Goal: Task Accomplishment & Management: Manage account settings

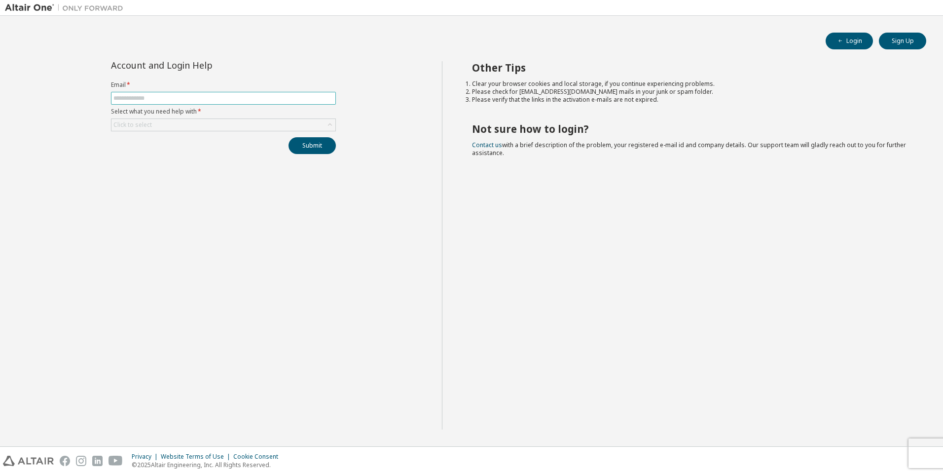
click at [187, 92] on span at bounding box center [223, 98] width 225 height 13
click at [186, 95] on input "text" at bounding box center [223, 98] width 220 height 8
type input "**********"
click at [324, 128] on div "Click to select" at bounding box center [224, 125] width 224 height 12
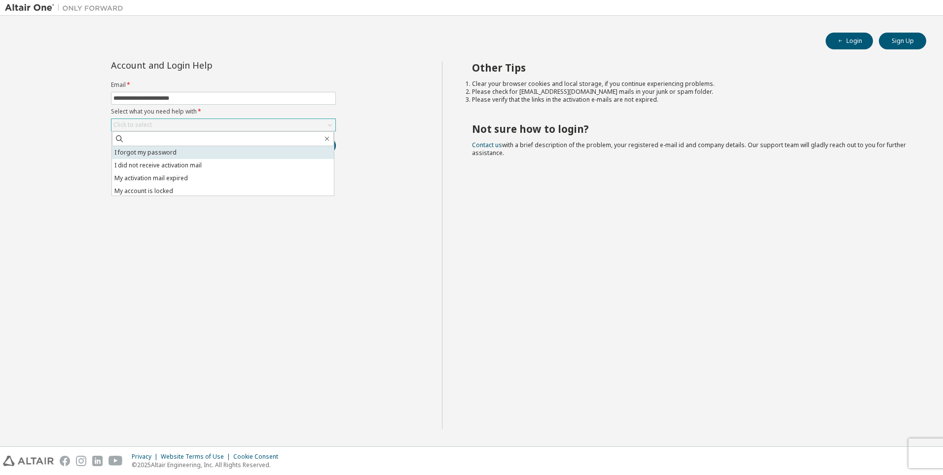
click at [210, 152] on li "I forgot my password" at bounding box center [223, 152] width 222 height 13
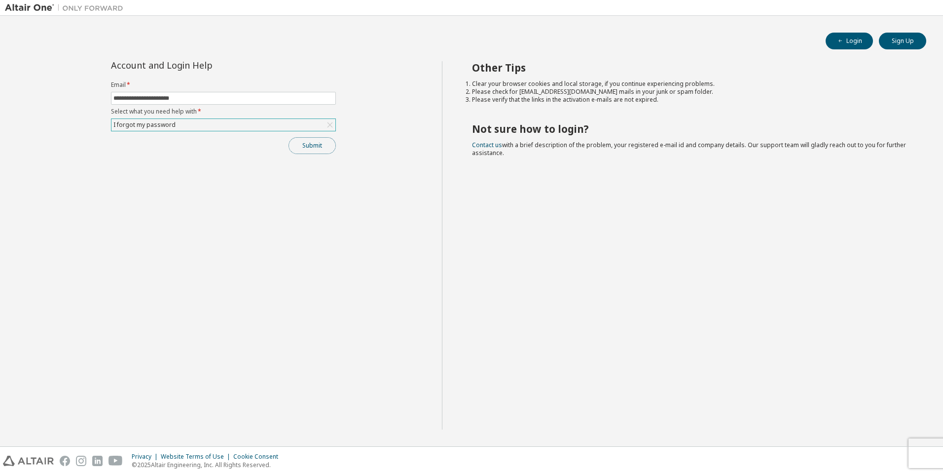
click at [318, 151] on button "Submit" at bounding box center [312, 145] width 47 height 17
click at [508, 248] on div "Other Tips Clear your browser cookies and local storage, if you continue experi…" at bounding box center [690, 245] width 497 height 368
click at [849, 42] on button "Login" at bounding box center [849, 41] width 47 height 17
click at [211, 101] on input "text" at bounding box center [223, 98] width 220 height 8
type input "**********"
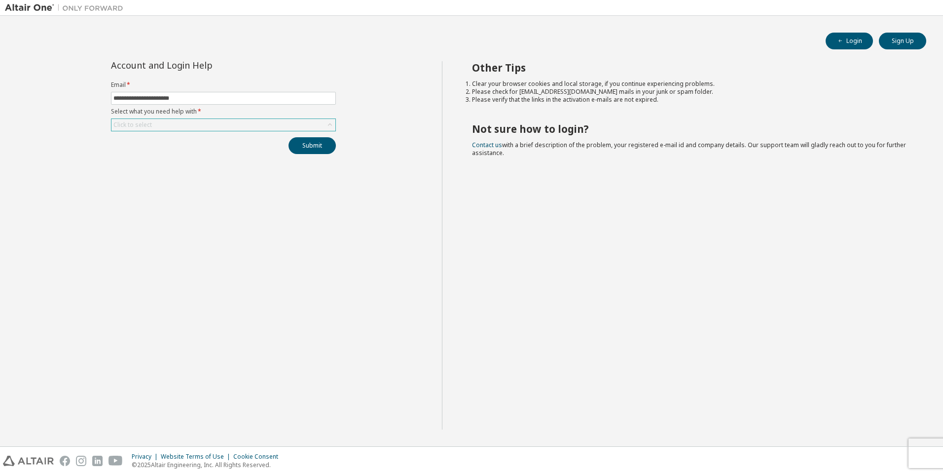
click at [199, 127] on div "Click to select" at bounding box center [224, 125] width 224 height 12
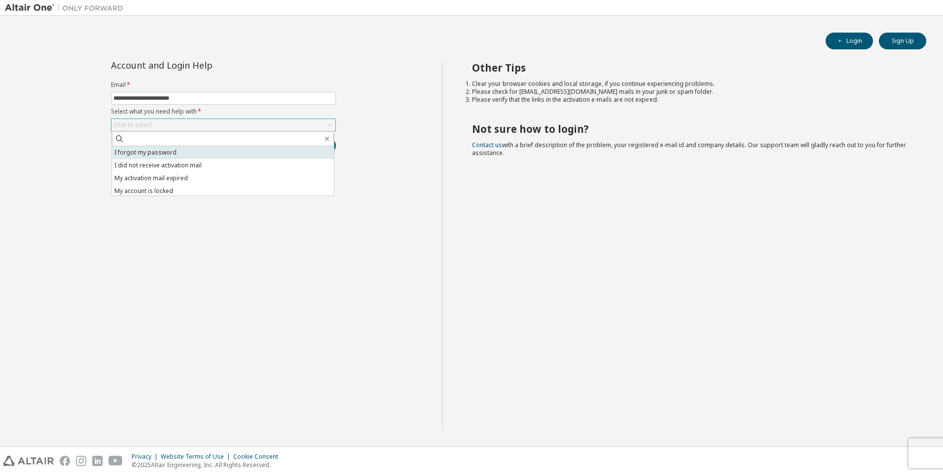
click at [220, 155] on li "I forgot my password" at bounding box center [223, 152] width 222 height 13
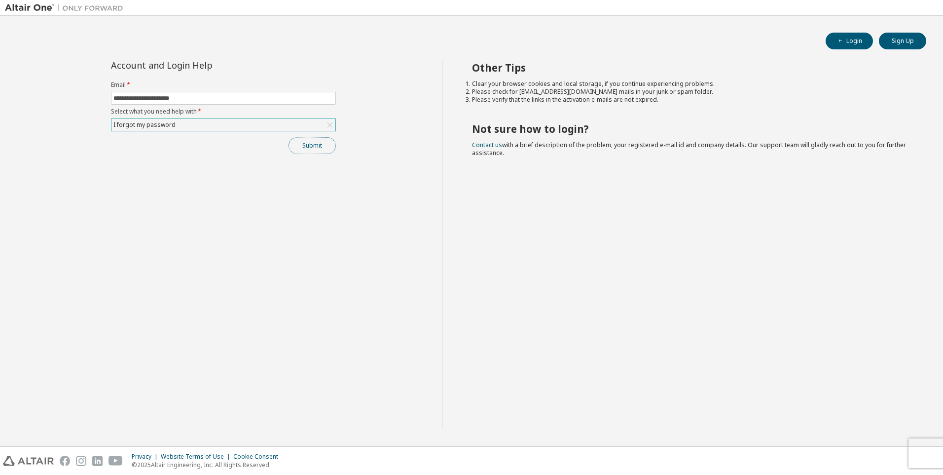
click at [321, 148] on button "Submit" at bounding box center [312, 145] width 47 height 17
